Goal: Complete application form

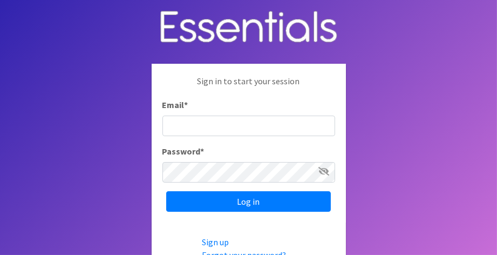
click at [210, 125] on input "Email *" at bounding box center [249, 126] width 173 height 21
type input "[EMAIL_ADDRESS][DOMAIN_NAME]"
drag, startPoint x: 208, startPoint y: 158, endPoint x: 123, endPoint y: 169, distance: 86.0
click at [123, 169] on body "Sign in to start your session Email * [EMAIL_ADDRESS][DOMAIN_NAME] Password * L…" at bounding box center [248, 159] width 497 height 319
drag, startPoint x: 268, startPoint y: 125, endPoint x: 122, endPoint y: 120, distance: 146.4
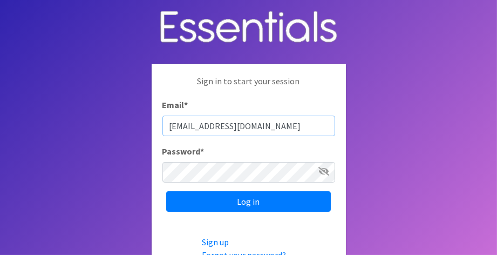
click at [122, 120] on body "Sign in to start your session Email * nailmirza1114@gmail.com Password * Log in…" at bounding box center [248, 159] width 497 height 319
click at [204, 121] on input "Email *" at bounding box center [249, 126] width 173 height 21
drag, startPoint x: 204, startPoint y: 121, endPoint x: 131, endPoint y: 138, distance: 75.2
click at [131, 138] on body "Sign in to start your session Email * Password * Log in Sign up Forgot your pas…" at bounding box center [248, 159] width 497 height 319
click at [181, 128] on input "Email *" at bounding box center [249, 126] width 173 height 21
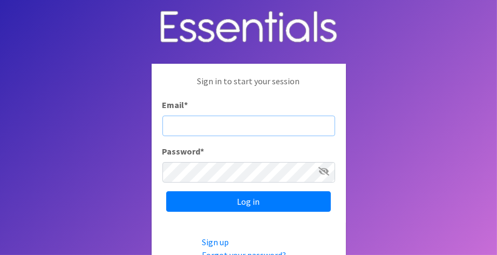
type input "ajamaluddin@ccoregon.org"
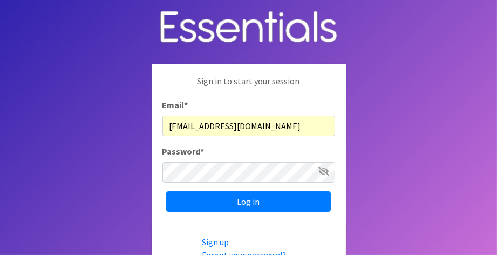
drag, startPoint x: 195, startPoint y: 141, endPoint x: 68, endPoint y: 147, distance: 127.5
click at [68, 147] on body "Sign in to start your session Email * ajamaluddin@ccoregon.org Password * Log i…" at bounding box center [248, 159] width 497 height 319
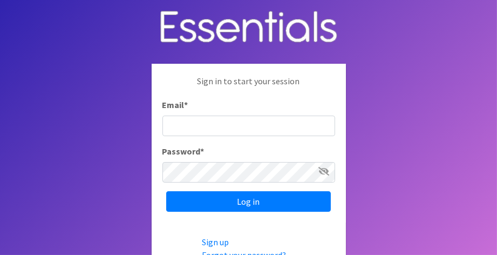
click at [214, 127] on input "Email *" at bounding box center [249, 126] width 173 height 21
type input "[EMAIL_ADDRESS][DOMAIN_NAME]"
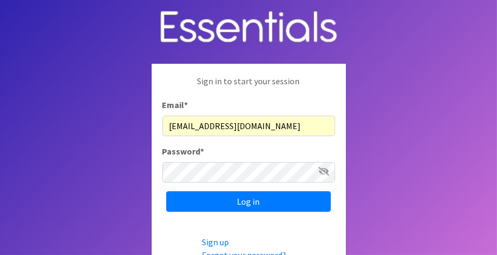
click at [312, 174] on span at bounding box center [312, 172] width 9 height 9
drag, startPoint x: 272, startPoint y: 127, endPoint x: 39, endPoint y: 126, distance: 232.7
click at [39, 126] on body "Sign in to start your session Email * [EMAIL_ADDRESS][DOMAIN_NAME] Password * L…" at bounding box center [248, 159] width 497 height 319
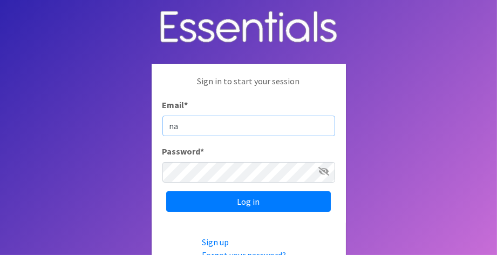
type input "n"
type input "A"
type input "nailmirza1114@gmsil.com"
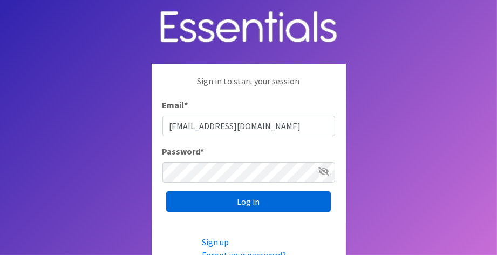
click at [219, 203] on input "Log in" at bounding box center [248, 201] width 165 height 21
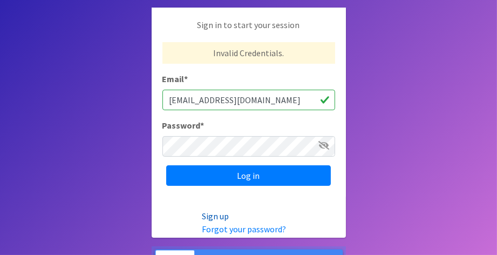
scroll to position [130, 0]
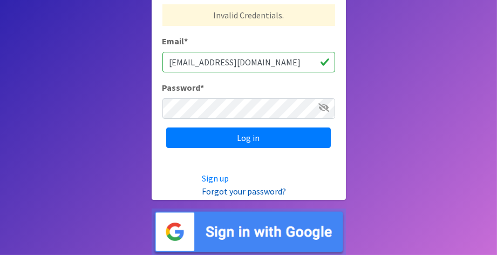
click at [246, 192] on link "Forgot your password?" at bounding box center [244, 191] width 84 height 11
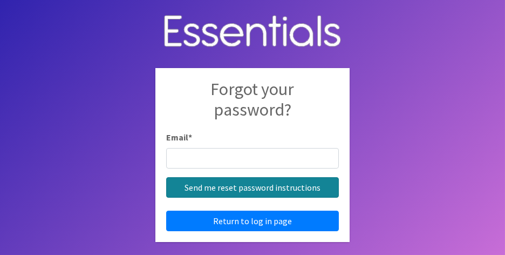
click at [246, 192] on input "Send me reset password instructions" at bounding box center [252, 187] width 173 height 21
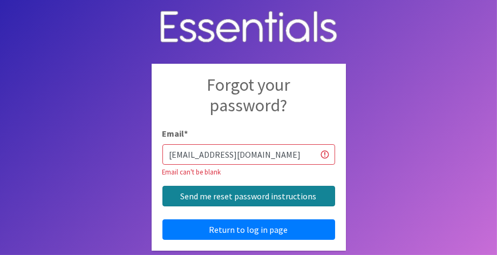
type input "[EMAIL_ADDRESS][DOMAIN_NAME]"
click at [216, 199] on input "Send me reset password instructions" at bounding box center [249, 196] width 173 height 21
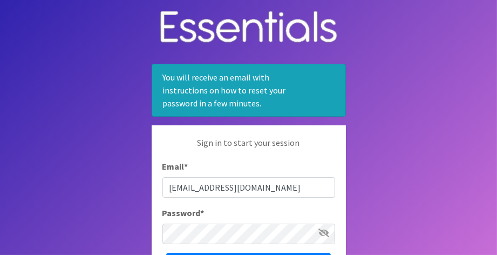
type input "[EMAIL_ADDRESS][DOMAIN_NAME]"
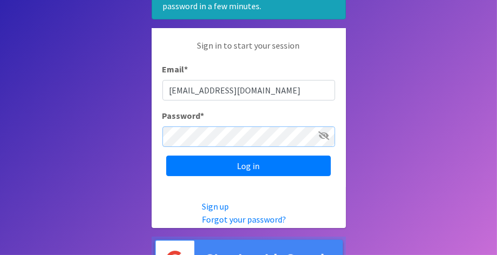
scroll to position [125, 0]
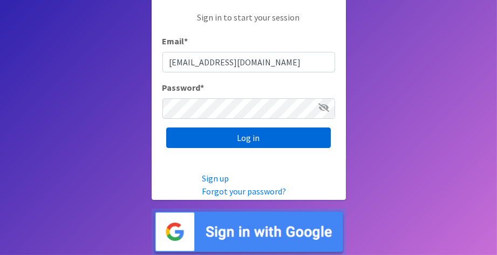
click at [236, 137] on input "Log in" at bounding box center [248, 137] width 165 height 21
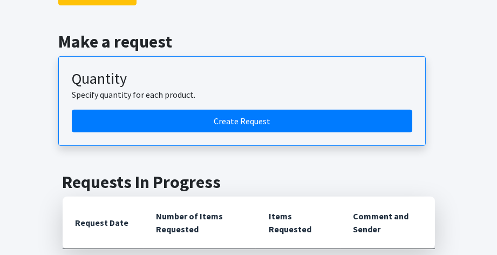
scroll to position [411, 0]
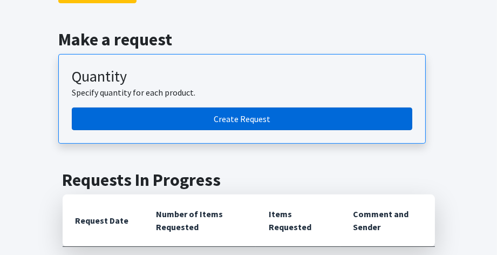
click at [247, 118] on link "Create Request" at bounding box center [242, 118] width 341 height 23
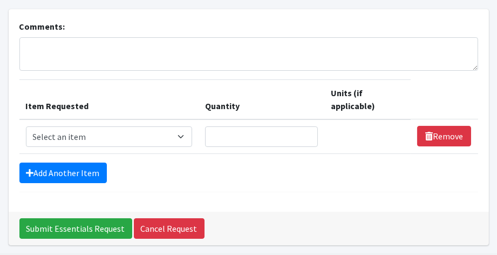
scroll to position [63, 0]
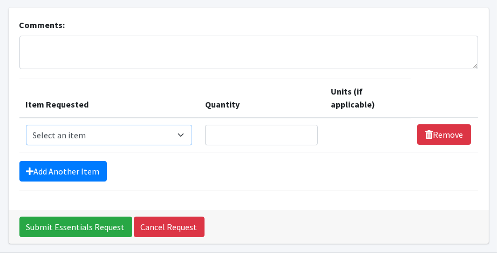
click at [127, 136] on select "Select an item Adult Briefs (Large, approx. 38"-56") Adult Briefs (Medium, appr…" at bounding box center [109, 135] width 167 height 21
select select "1169"
click at [26, 125] on select "Select an item Adult Briefs (Large, approx. 38"-56") Adult Briefs (Medium, appr…" at bounding box center [109, 135] width 167 height 21
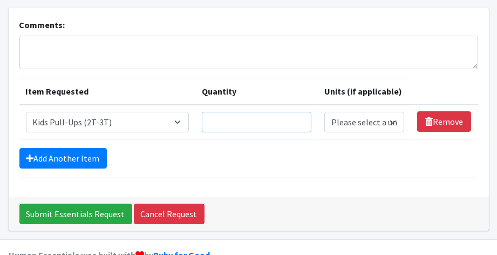
click at [221, 116] on input "Quantity" at bounding box center [257, 122] width 110 height 21
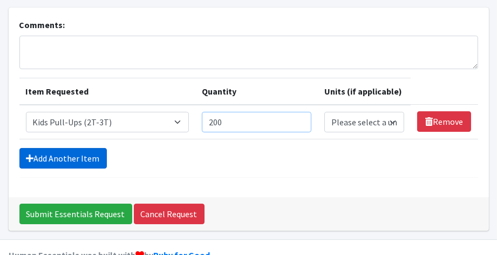
type input "200"
click at [70, 154] on link "Add Another Item" at bounding box center [62, 158] width 87 height 21
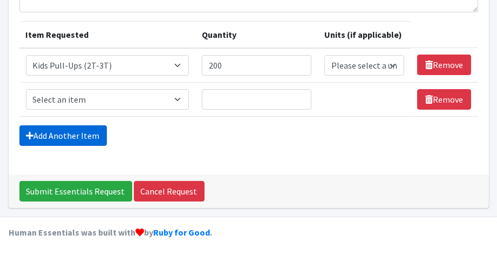
scroll to position [121, 0]
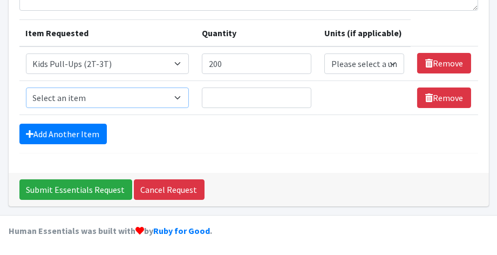
click at [81, 99] on select "Select an item Adult Briefs (Large, approx. 38"-56") Adult Briefs (Medium, appr…" at bounding box center [107, 97] width 163 height 21
select select "1171"
click at [26, 87] on select "Select an item Adult Briefs (Large, approx. 38"-56") Adult Briefs (Medium, appr…" at bounding box center [107, 97] width 163 height 21
click at [220, 102] on input "Quantity" at bounding box center [257, 97] width 110 height 21
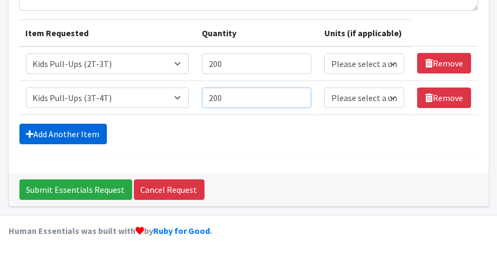
type input "200"
click at [87, 132] on link "Add Another Item" at bounding box center [62, 134] width 87 height 21
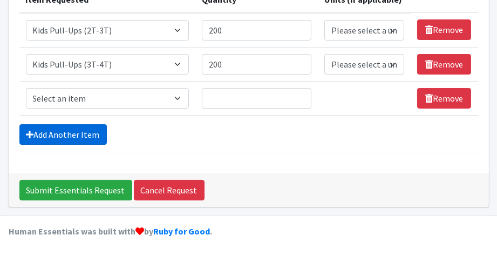
scroll to position [155, 0]
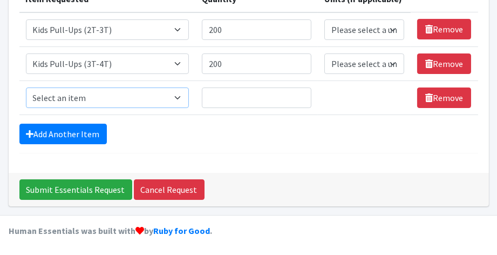
click at [86, 98] on select "Select an item Adult Briefs (Large, approx. 38"-56") Adult Briefs (Medium, appr…" at bounding box center [107, 97] width 163 height 21
select select "1185"
click at [26, 87] on select "Select an item Adult Briefs (Large, approx. 38"-56") Adult Briefs (Medium, appr…" at bounding box center [107, 97] width 163 height 21
click at [219, 93] on input "Quantity" at bounding box center [257, 97] width 110 height 21
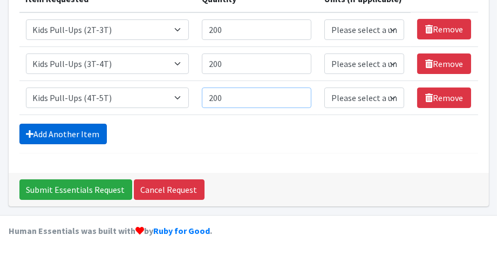
type input "200"
click at [87, 129] on link "Add Another Item" at bounding box center [62, 134] width 87 height 21
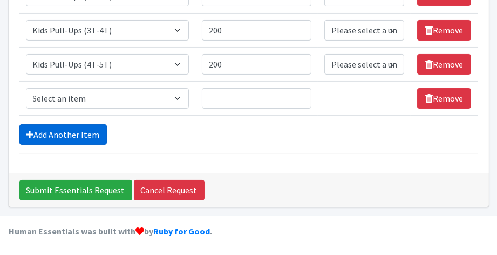
scroll to position [189, 0]
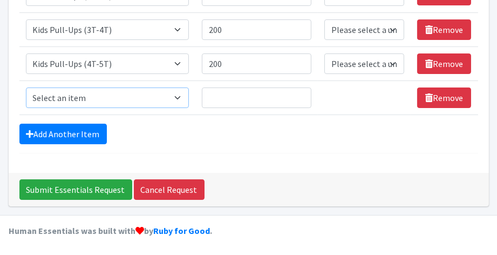
click at [63, 93] on select "Select an item Adult Briefs (Large, approx. 38"-56") Adult Briefs (Medium, appr…" at bounding box center [107, 97] width 163 height 21
select select "1164"
click at [26, 87] on select "Select an item Adult Briefs (Large, approx. 38"-56") Adult Briefs (Medium, appr…" at bounding box center [107, 97] width 163 height 21
click at [224, 97] on input "Quantity" at bounding box center [257, 97] width 110 height 21
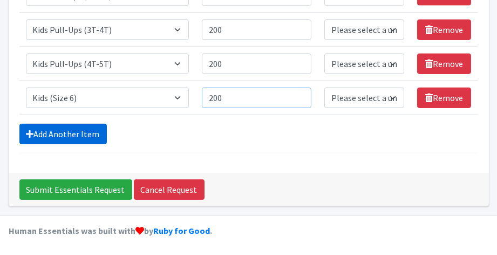
type input "200"
click at [80, 133] on link "Add Another Item" at bounding box center [62, 134] width 87 height 21
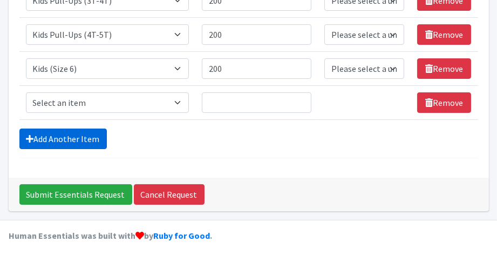
scroll to position [222, 0]
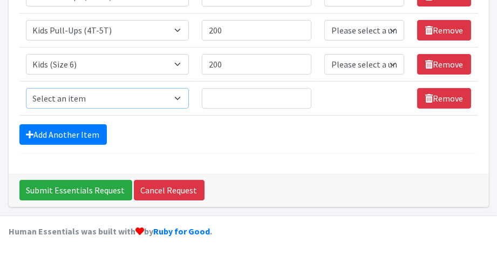
click at [83, 95] on select "Select an item Adult Briefs (Large, approx. 38"-56") Adult Briefs (Medium, appr…" at bounding box center [107, 98] width 163 height 21
select select "1162"
click at [26, 88] on select "Select an item Adult Briefs (Large, approx. 38"-56") Adult Briefs (Medium, appr…" at bounding box center [107, 98] width 163 height 21
click at [219, 100] on input "Quantity" at bounding box center [257, 98] width 110 height 21
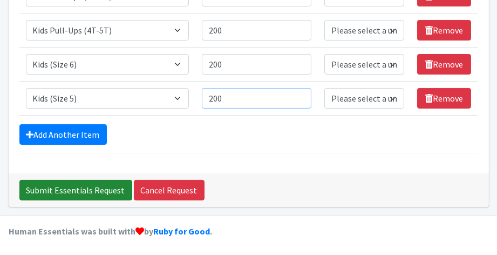
type input "200"
click at [60, 188] on input "Submit Essentials Request" at bounding box center [75, 190] width 113 height 21
click at [94, 189] on input "Submit Essentials Request" at bounding box center [75, 190] width 113 height 21
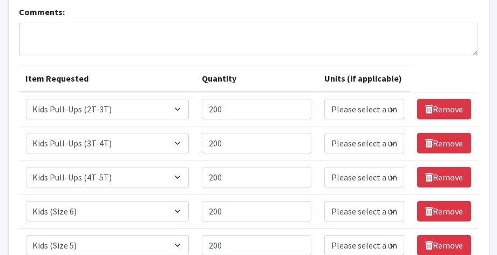
scroll to position [303, 0]
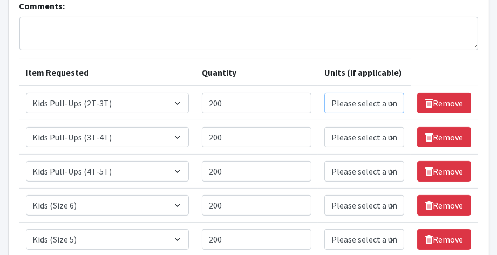
click at [378, 103] on select "Please select a unit units packs" at bounding box center [364, 103] width 80 height 21
select select
click at [324, 93] on select "Please select a unit units packs" at bounding box center [364, 103] width 80 height 21
click at [364, 136] on select "Please select a unit units packs" at bounding box center [364, 137] width 80 height 21
select select
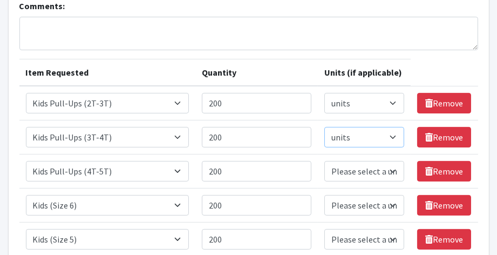
click at [324, 127] on select "Please select a unit units packs" at bounding box center [364, 137] width 80 height 21
click at [346, 168] on select "Please select a unit units packs" at bounding box center [364, 171] width 80 height 21
select select
click at [324, 161] on select "Please select a unit units packs" at bounding box center [364, 171] width 80 height 21
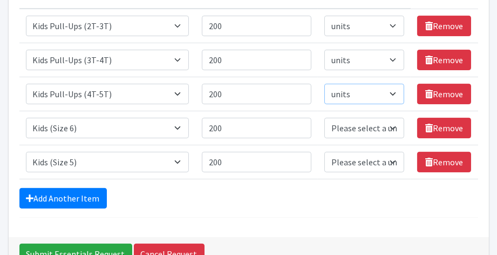
scroll to position [382, 0]
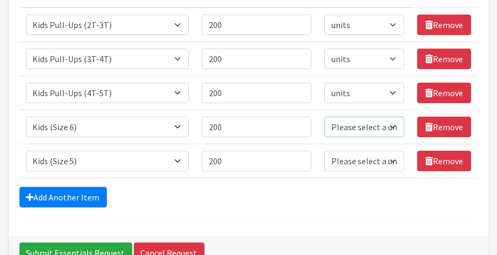
click at [365, 130] on select "Please select a unit units packs" at bounding box center [364, 127] width 80 height 21
select select
click at [324, 117] on select "Please select a unit units packs" at bounding box center [364, 127] width 80 height 21
click at [347, 159] on select "Please select a unit units packs" at bounding box center [364, 161] width 80 height 21
select select
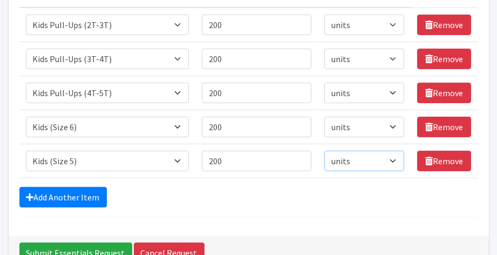
click at [324, 151] on select "Please select a unit units packs" at bounding box center [364, 161] width 80 height 21
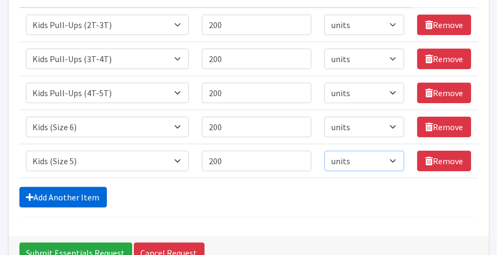
scroll to position [445, 0]
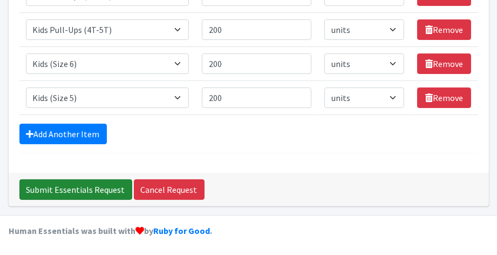
click at [66, 193] on input "Submit Essentials Request" at bounding box center [75, 189] width 113 height 21
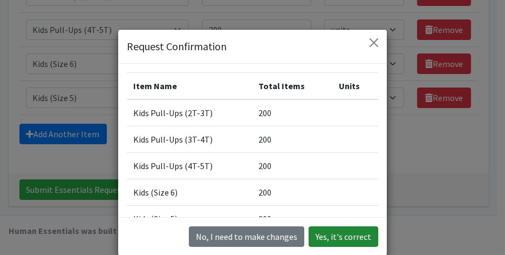
click at [330, 234] on button "Yes, it's correct" at bounding box center [344, 236] width 70 height 21
